Goal: Information Seeking & Learning: Understand process/instructions

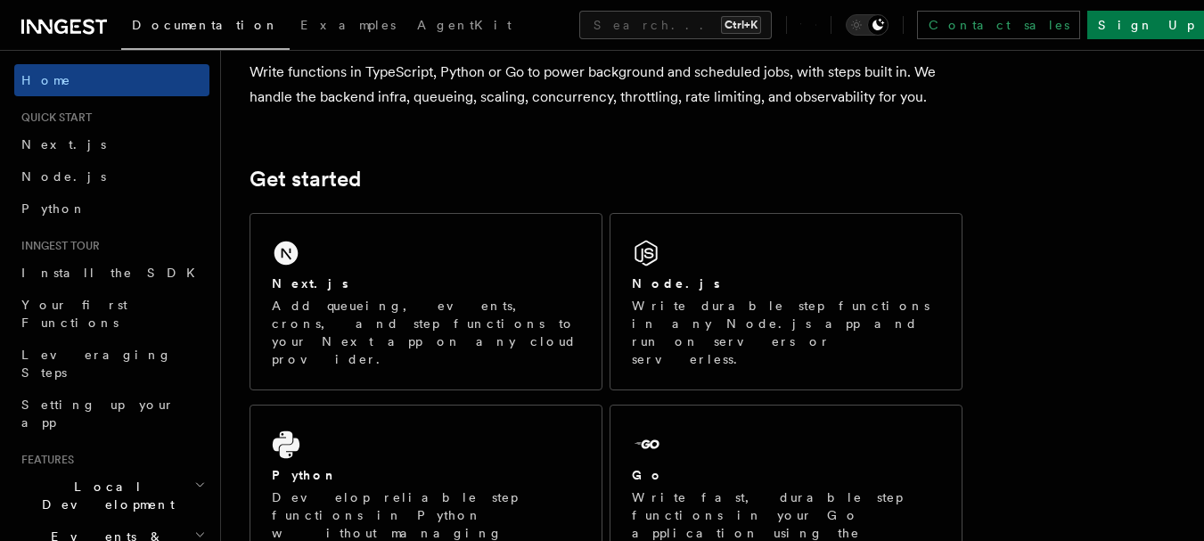
scroll to position [196, 0]
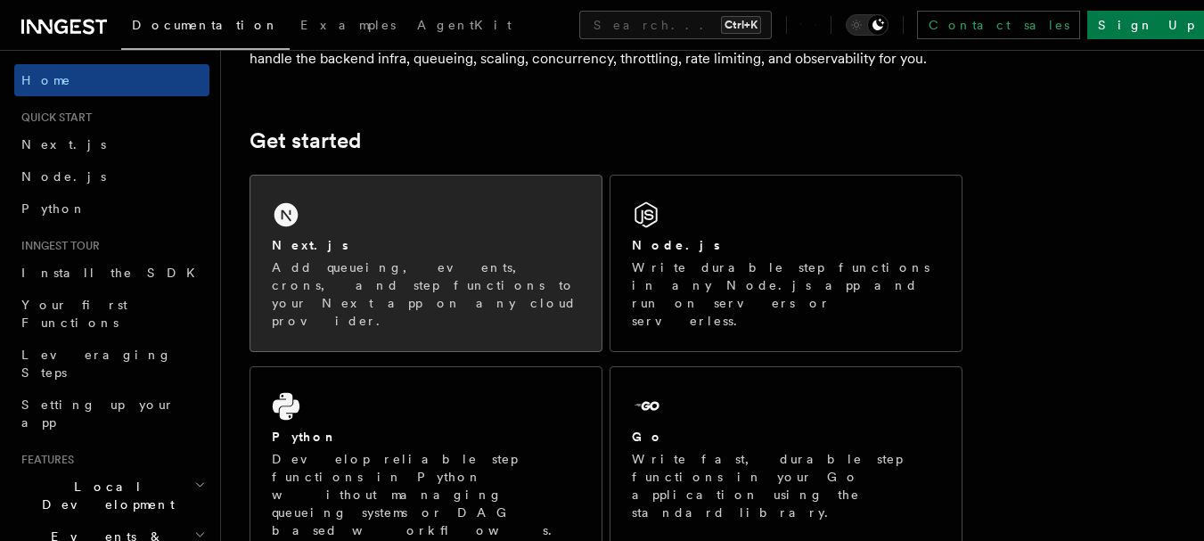
click at [442, 227] on div "Next.js Add queueing, events, crons, and step functions to your Next app on any…" at bounding box center [425, 264] width 351 height 176
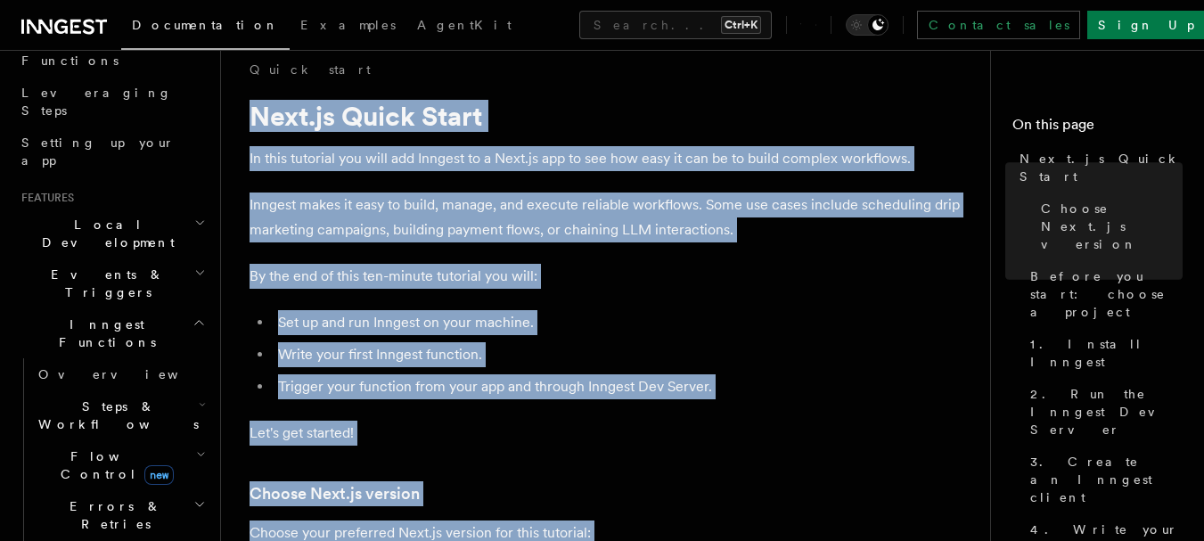
drag, startPoint x: 467, startPoint y: 315, endPoint x: 591, endPoint y: -108, distance: 440.2
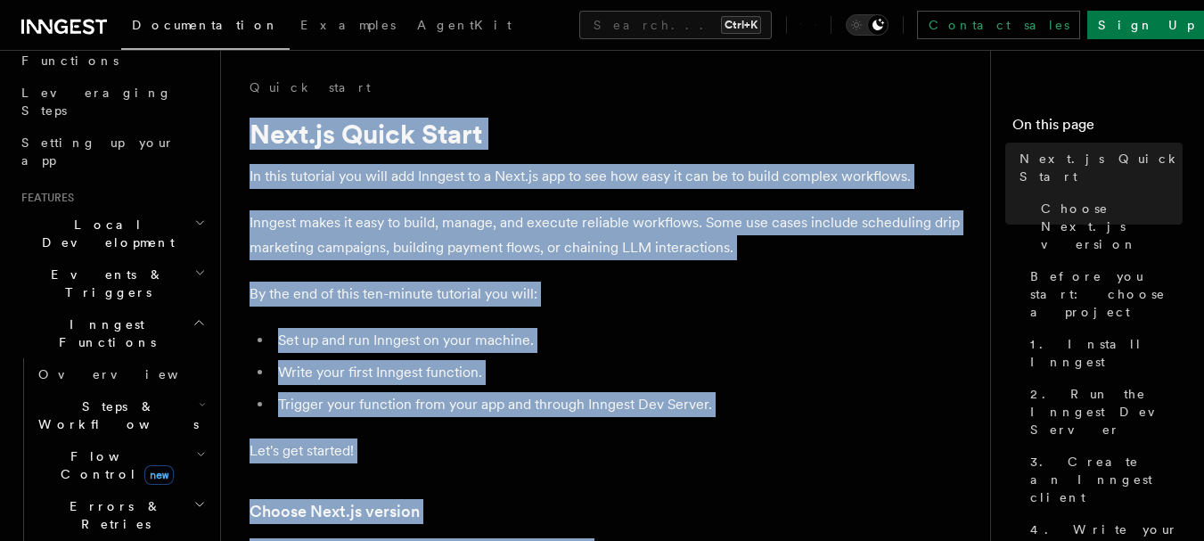
click at [797, 330] on li "Set up and run Inngest on your machine." at bounding box center [618, 340] width 690 height 25
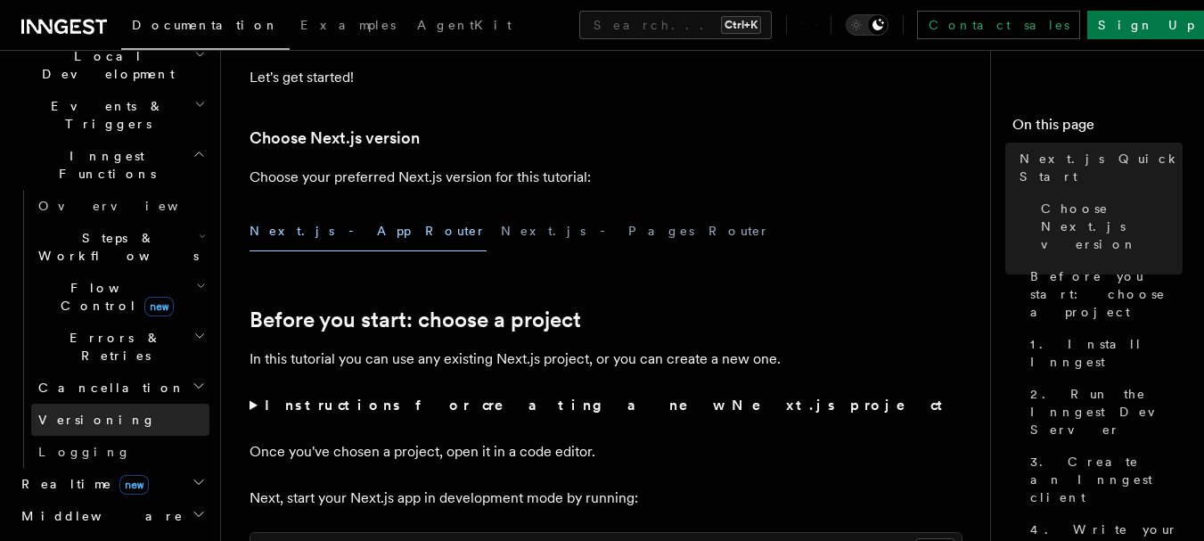
scroll to position [504, 0]
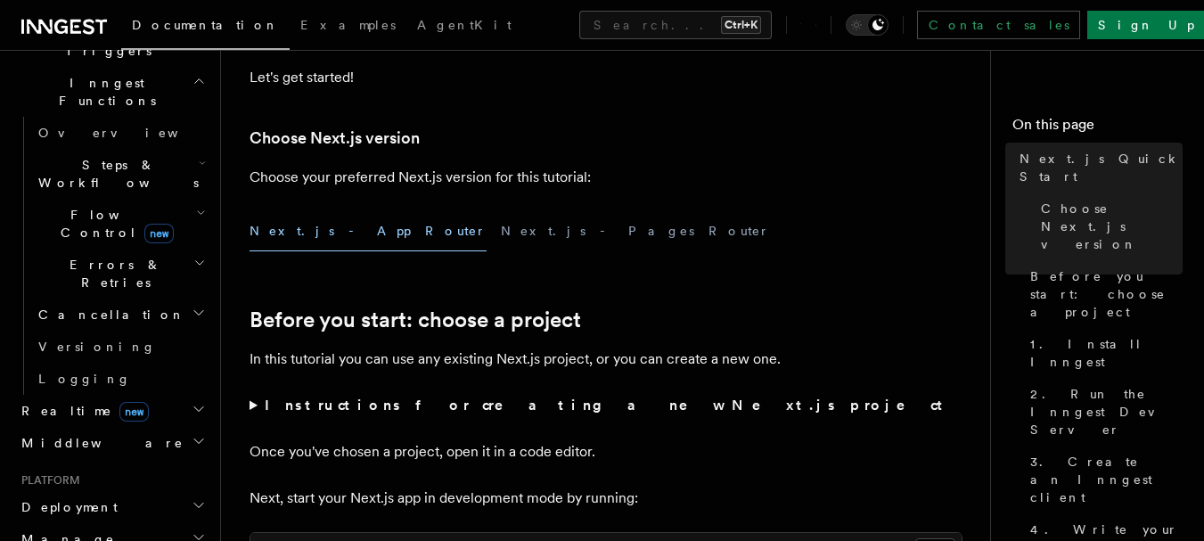
click at [192, 434] on icon "button" at bounding box center [199, 441] width 14 height 14
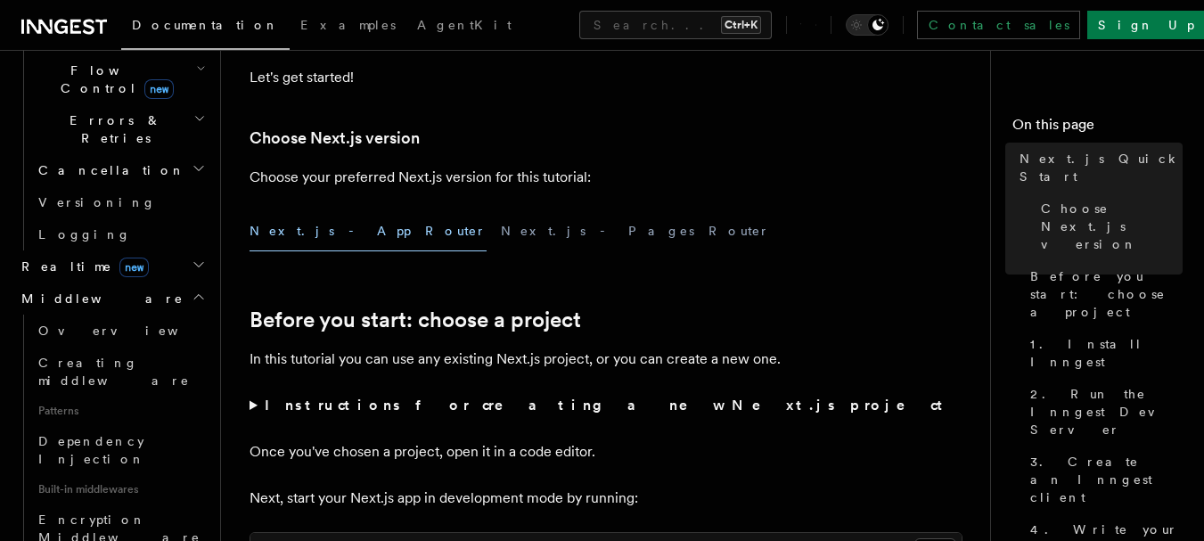
scroll to position [652, 0]
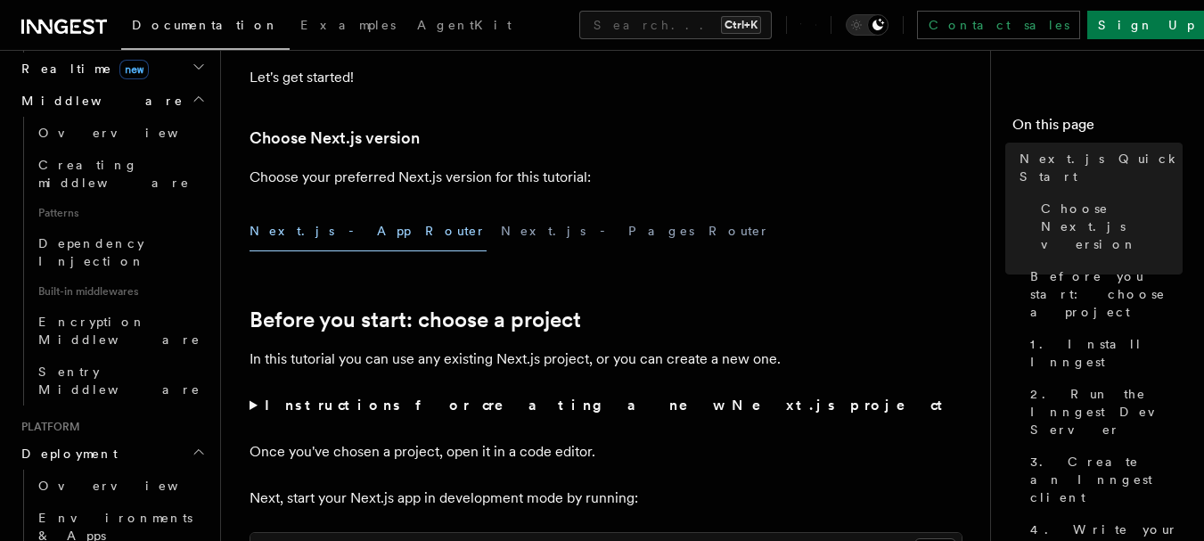
scroll to position [845, 0]
click at [135, 512] on span "Environments & Apps" at bounding box center [115, 528] width 154 height 32
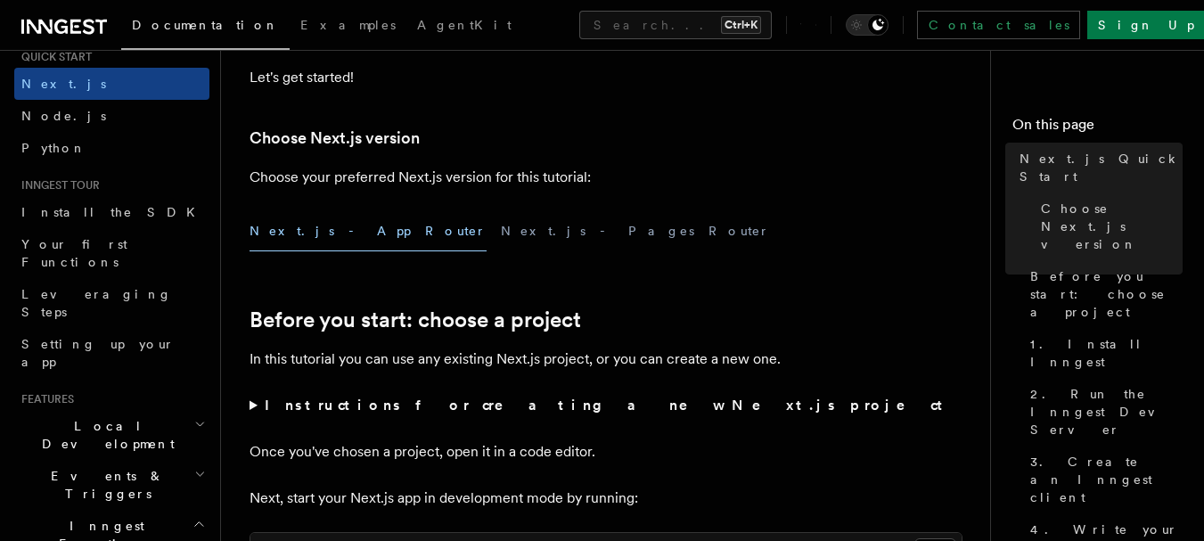
scroll to position [0, 0]
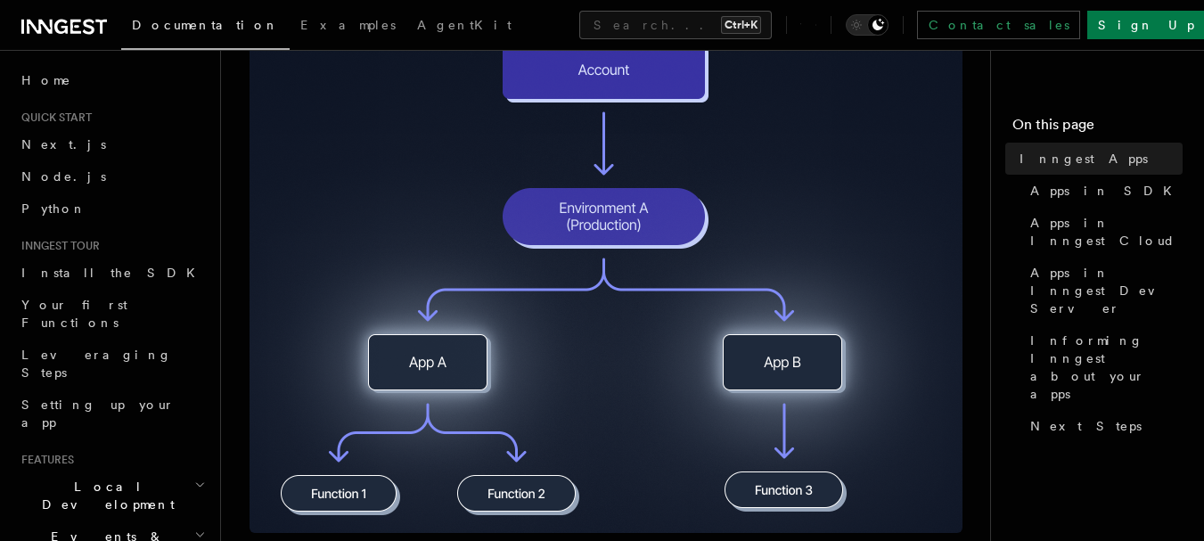
scroll to position [415, 0]
